Goal: Book appointment/travel/reservation

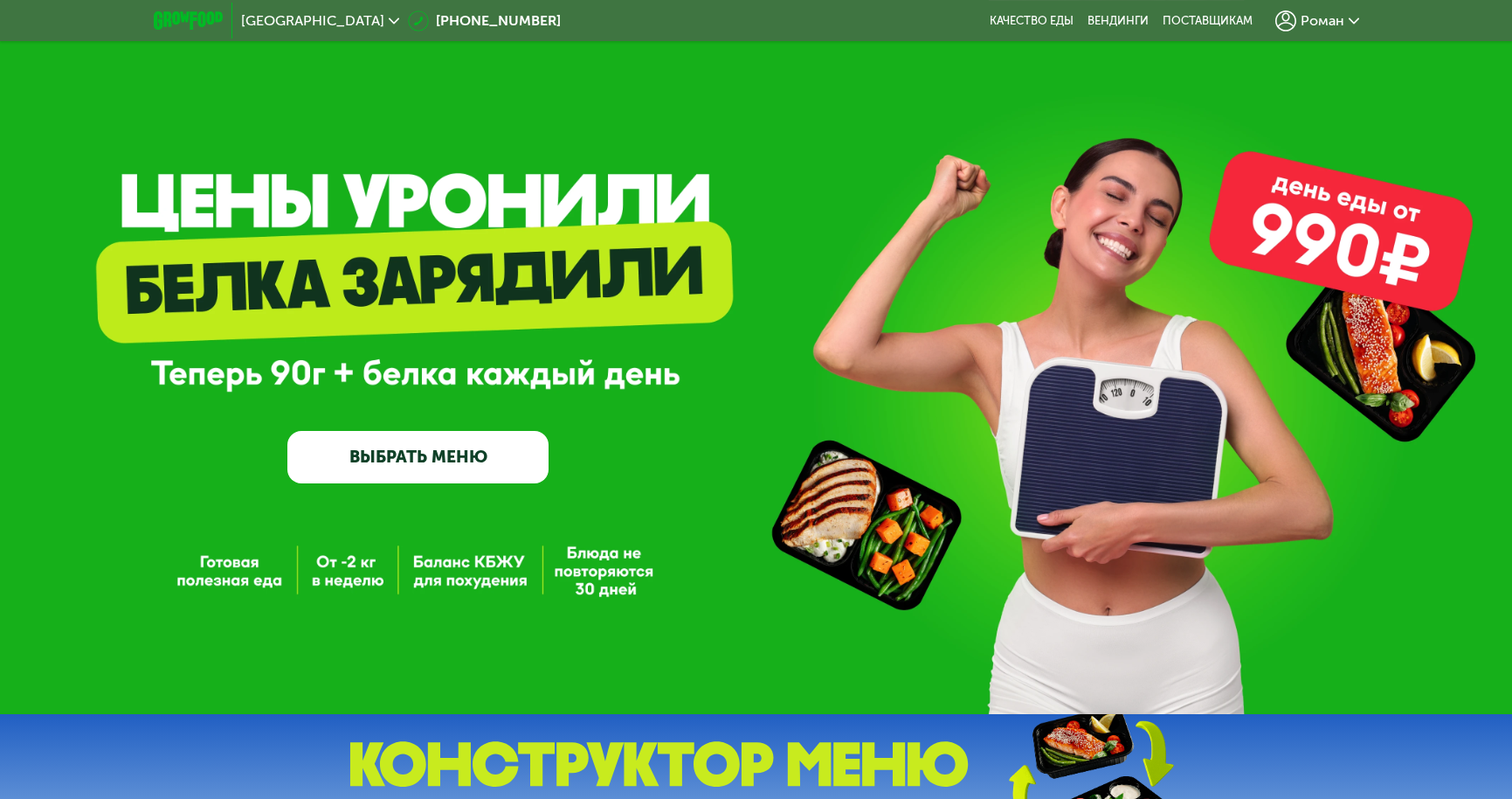
click at [559, 770] on img at bounding box center [659, 779] width 621 height 78
click at [615, 759] on img at bounding box center [659, 779] width 621 height 78
click at [1098, 749] on img at bounding box center [1090, 779] width 259 height 138
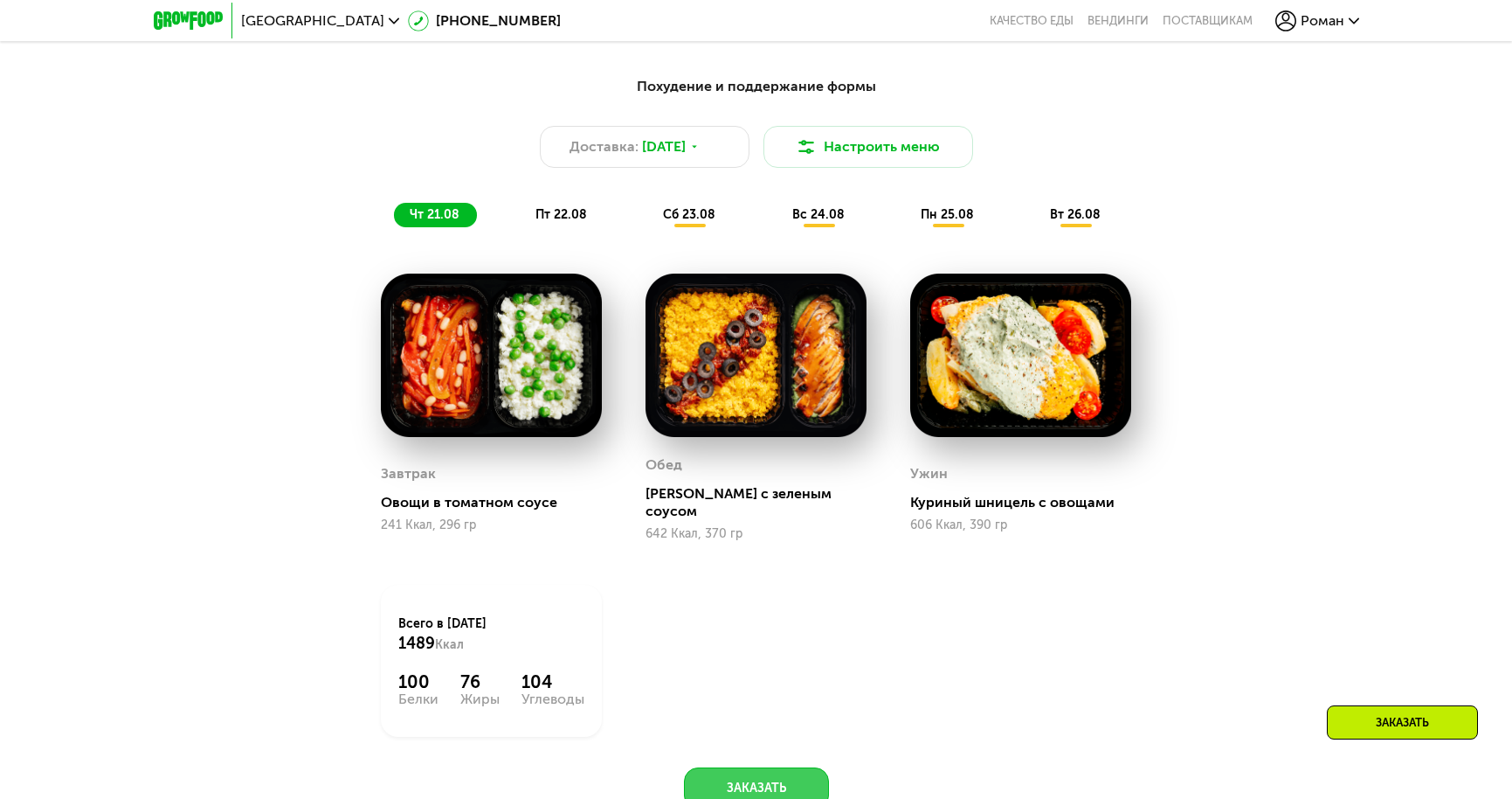
scroll to position [1018, 0]
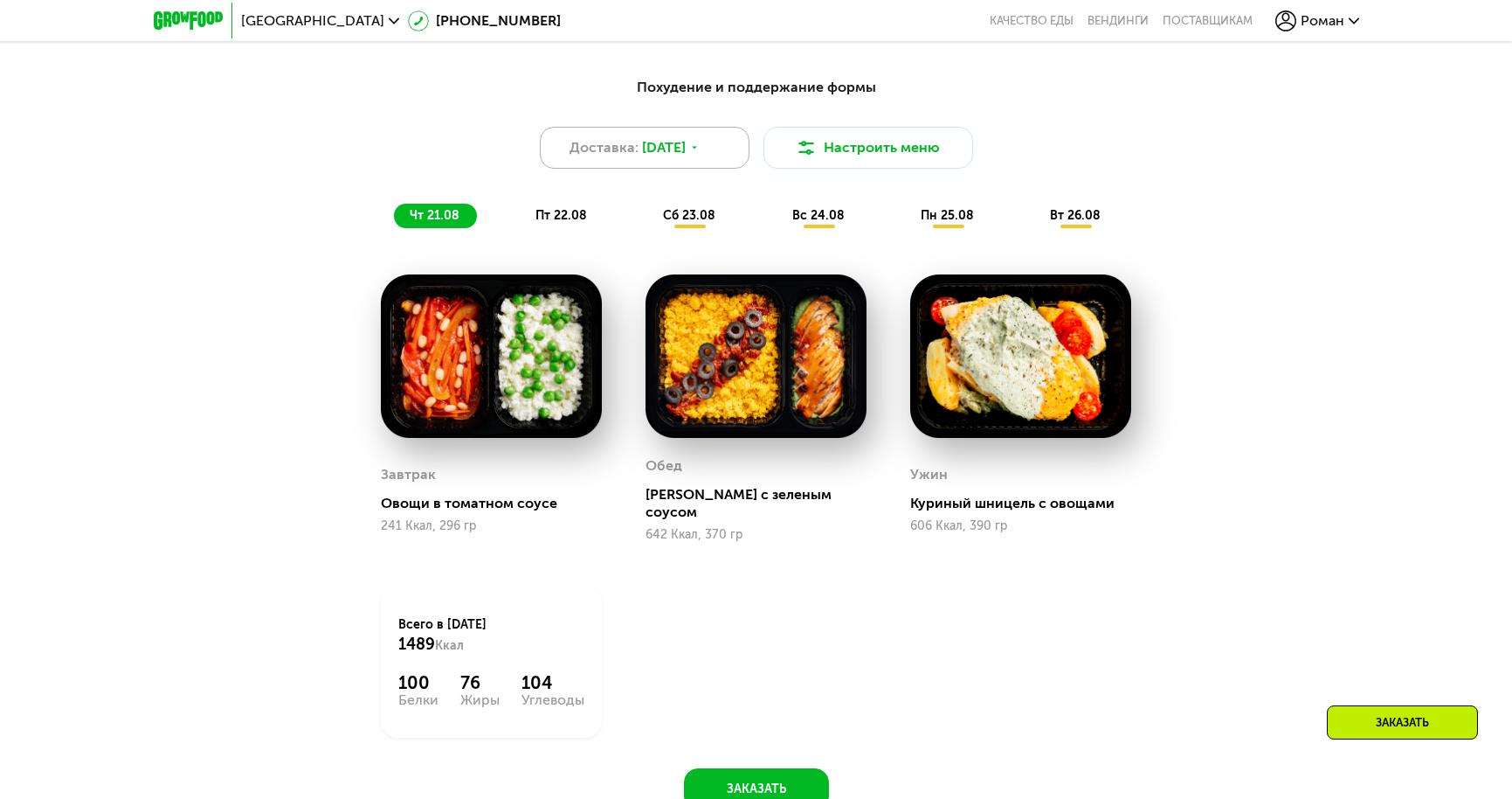
click at [671, 153] on span "[DATE]" at bounding box center [664, 147] width 43 height 21
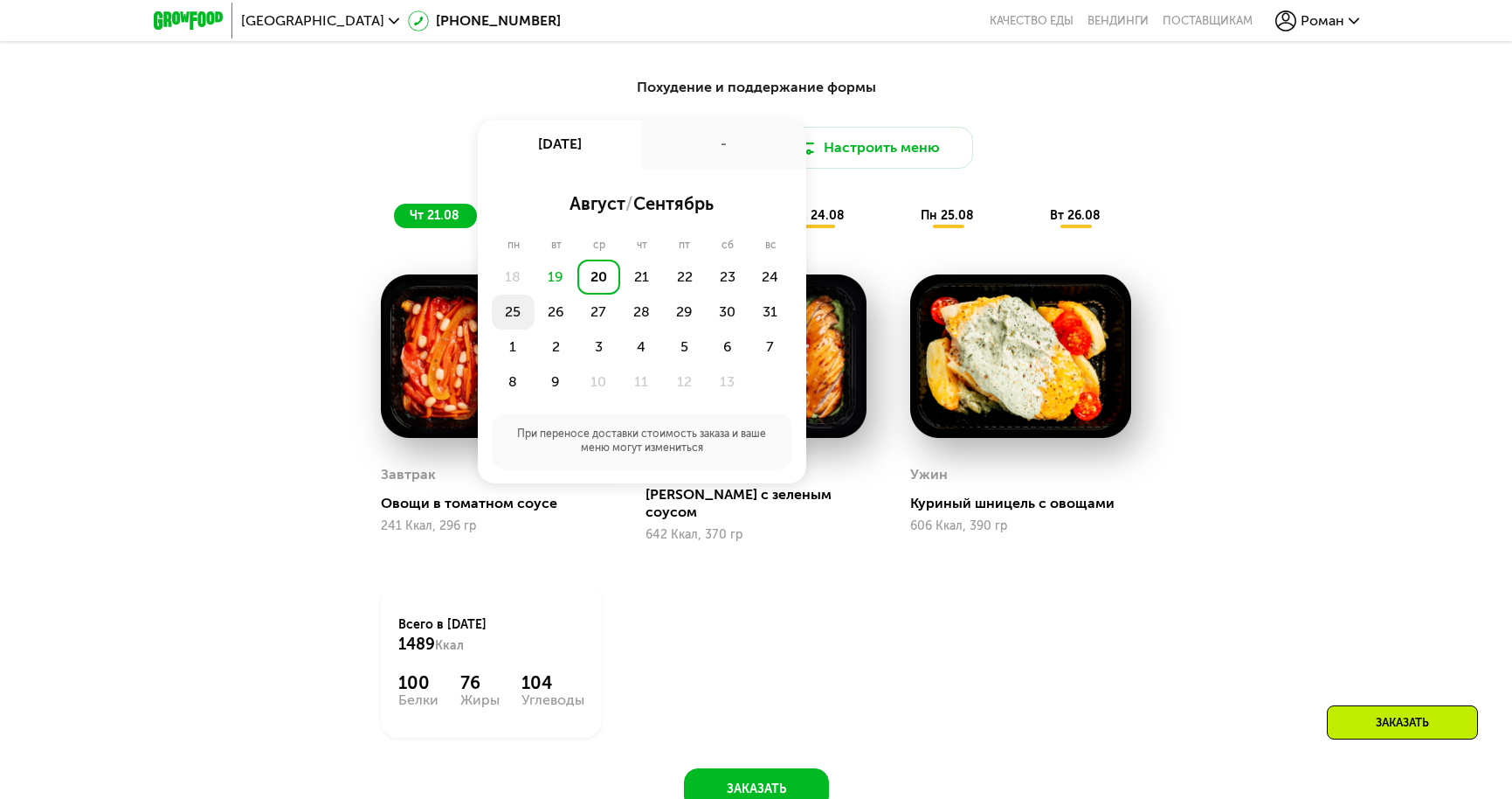
click at [534, 308] on div "25" at bounding box center [556, 313] width 43 height 35
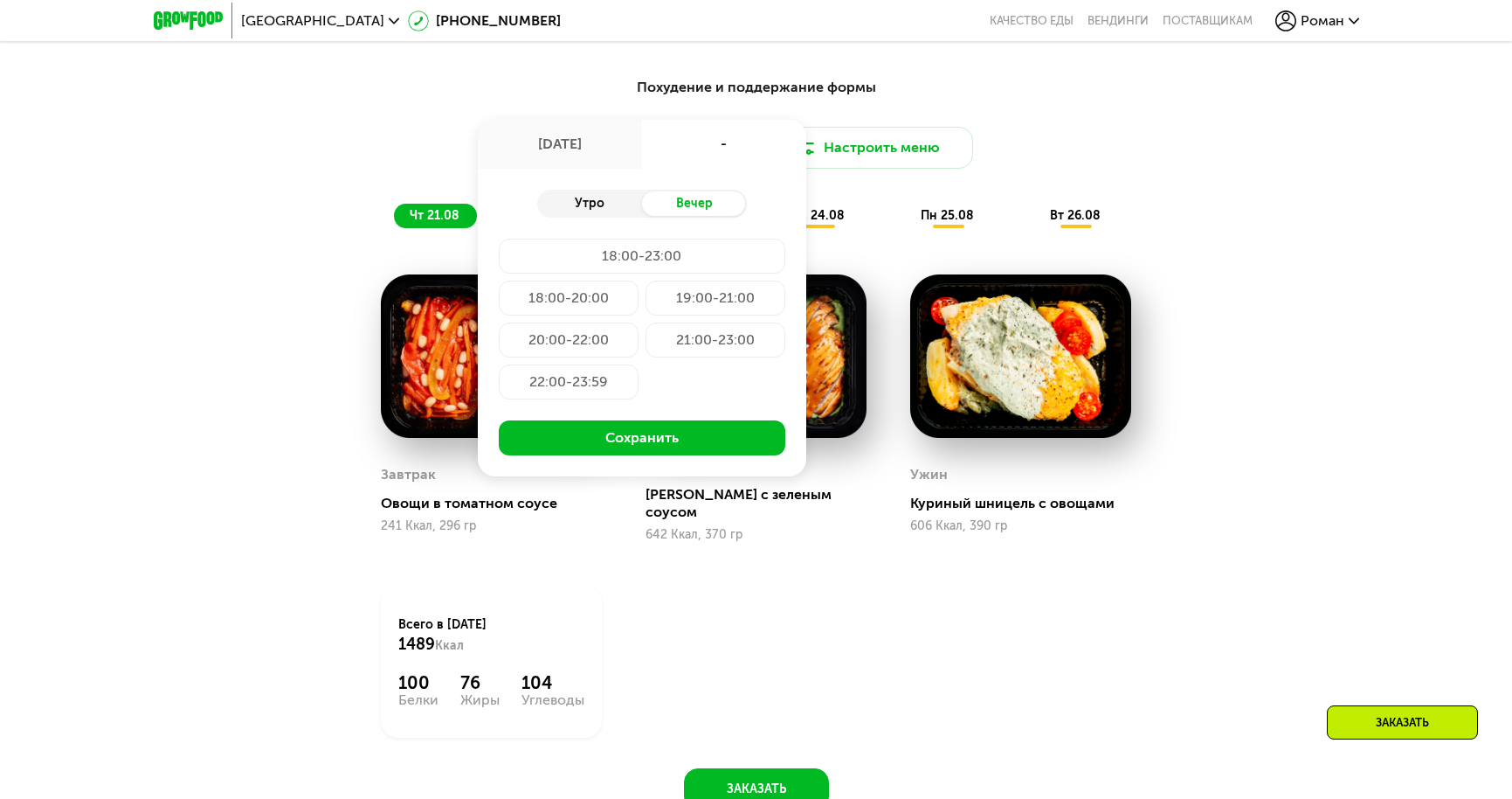
click at [591, 197] on div "Утро" at bounding box center [589, 203] width 105 height 25
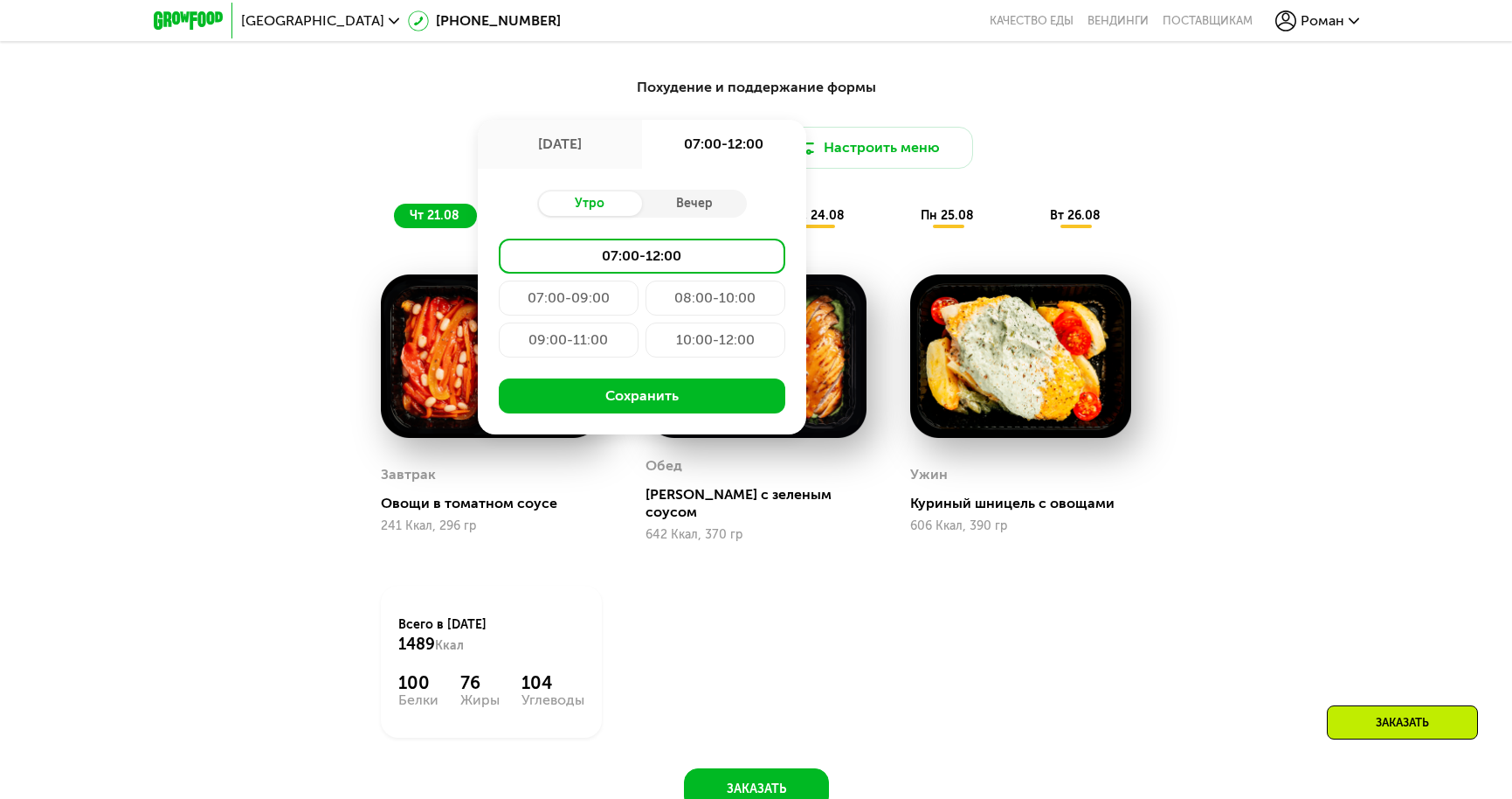
click at [645, 288] on div "07:00-09:00" at bounding box center [715, 298] width 140 height 35
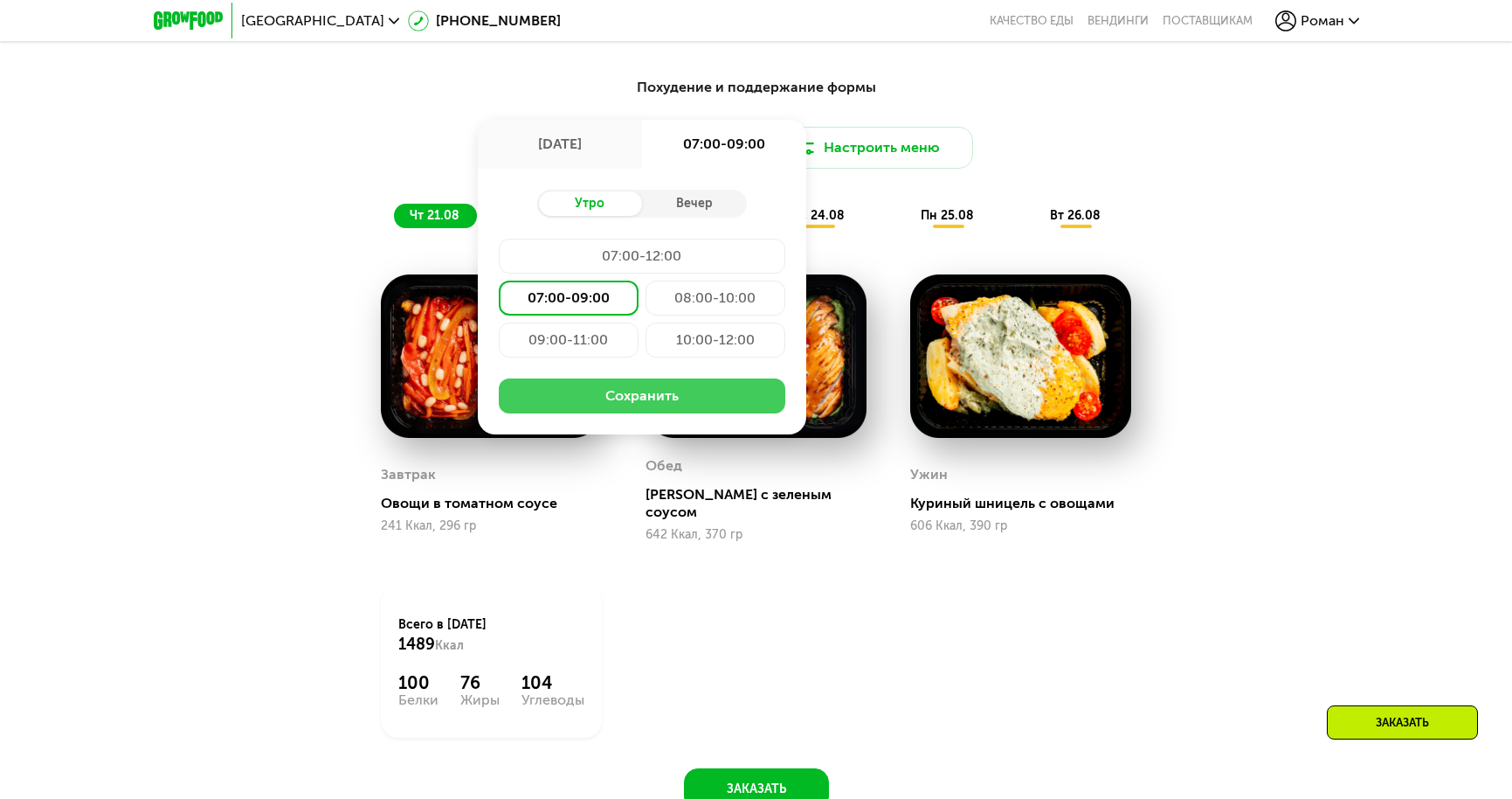
click at [621, 395] on button "Сохранить" at bounding box center [643, 396] width 287 height 35
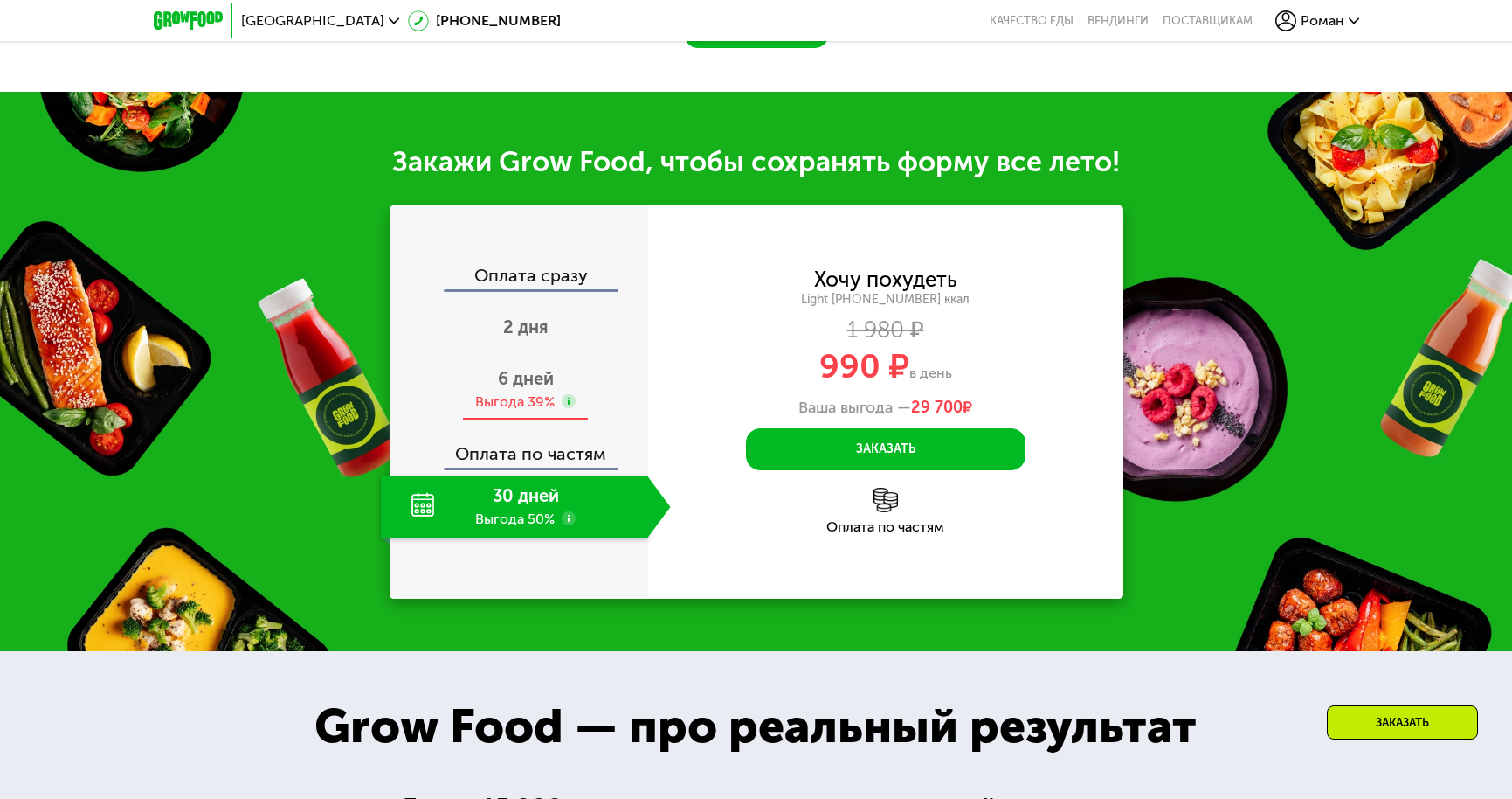
scroll to position [1881, 0]
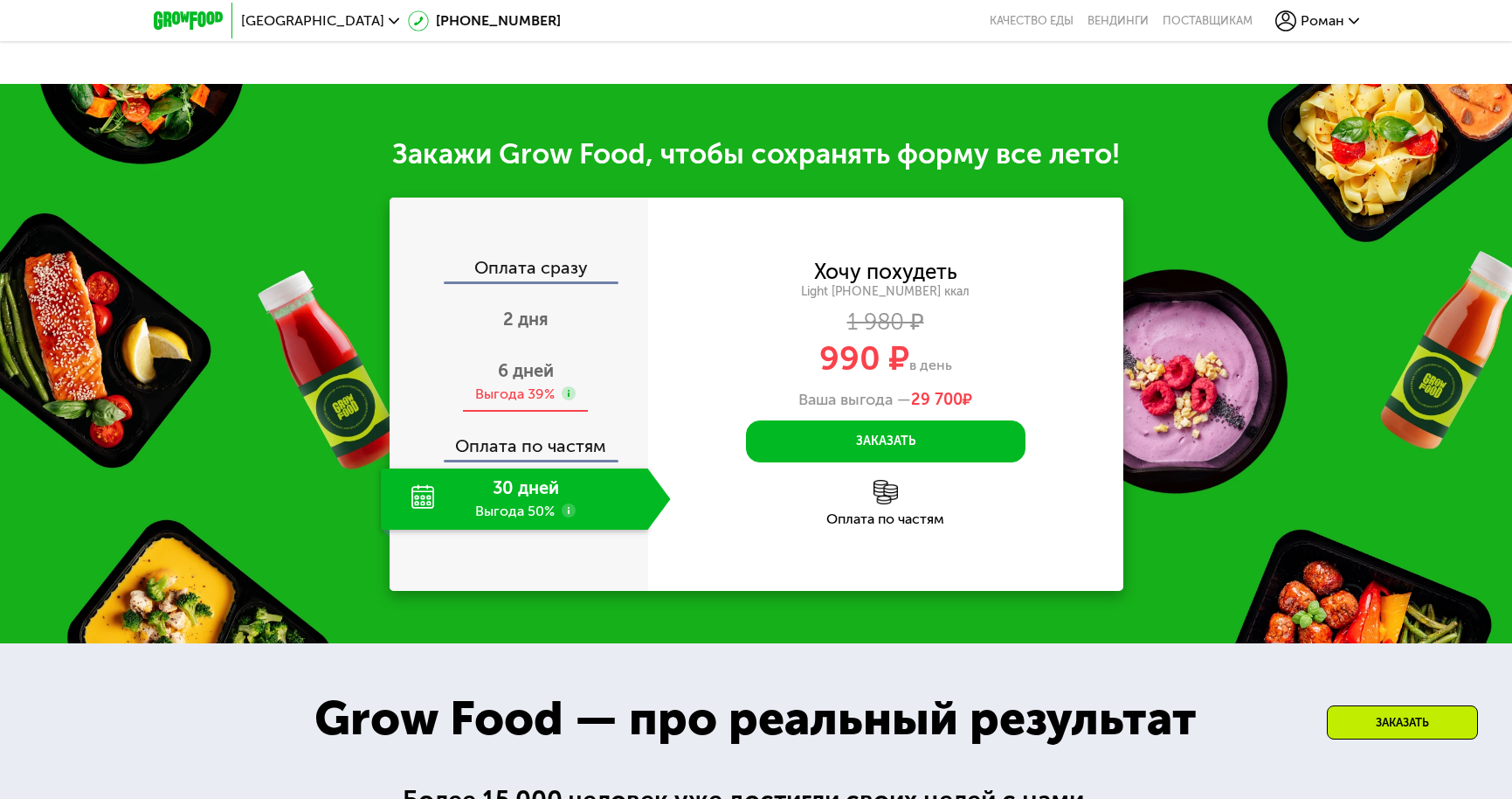
click at [523, 375] on span "6 дней" at bounding box center [526, 370] width 56 height 21
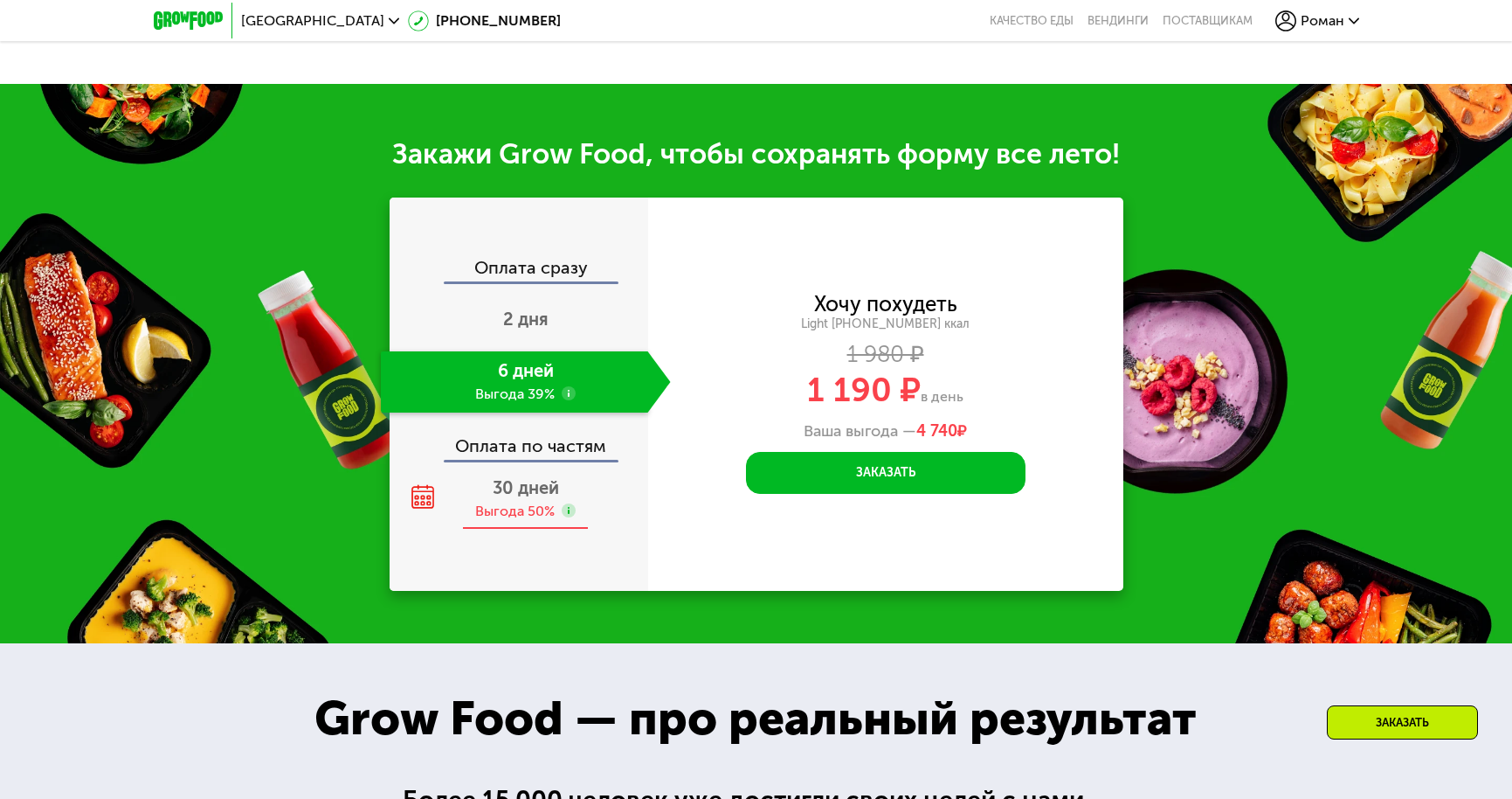
click at [518, 493] on span "30 дней" at bounding box center [527, 487] width 67 height 21
